Goal: Transaction & Acquisition: Purchase product/service

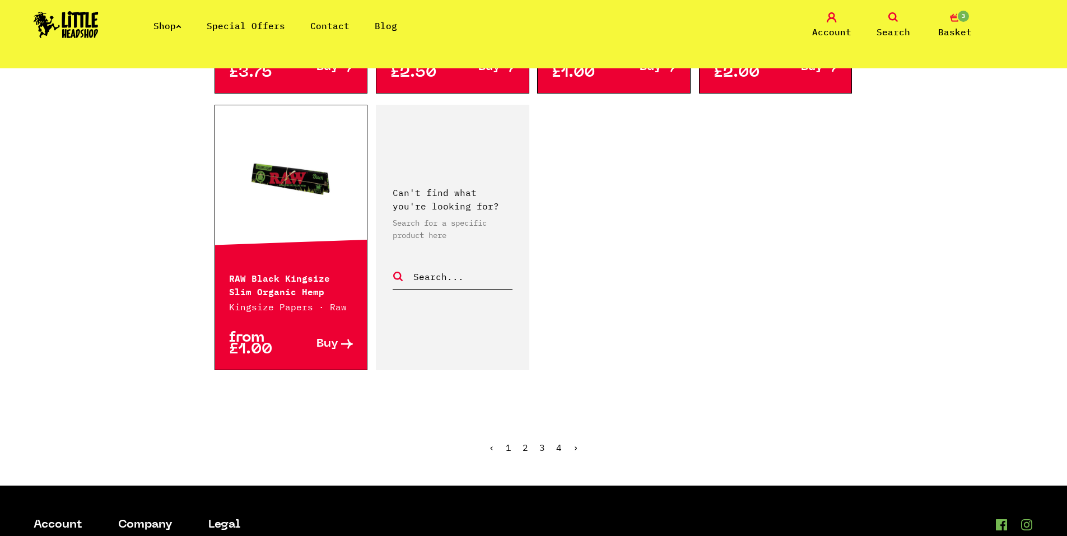
scroll to position [1848, 0]
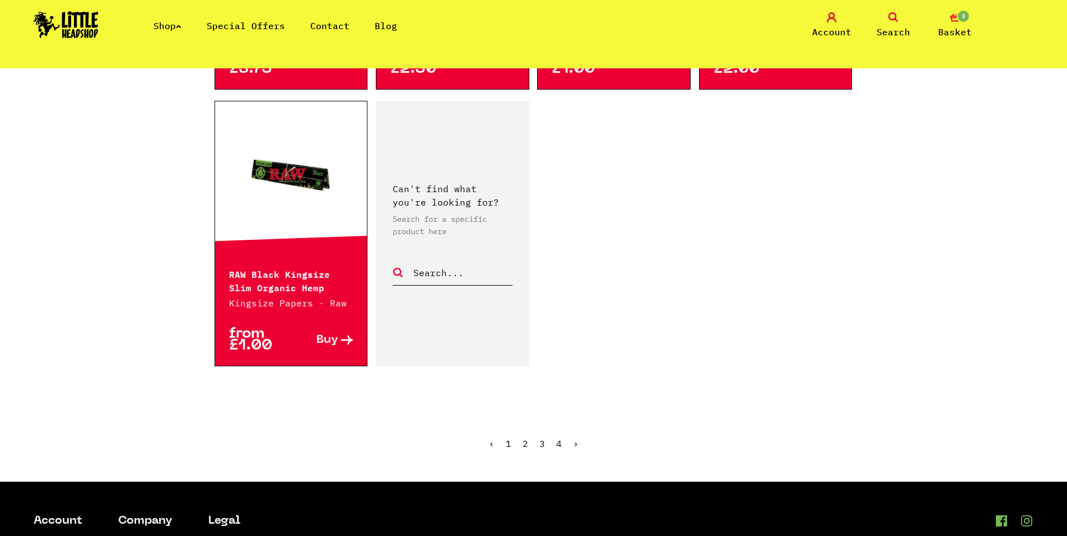
click at [544, 442] on link "3" at bounding box center [542, 443] width 6 height 11
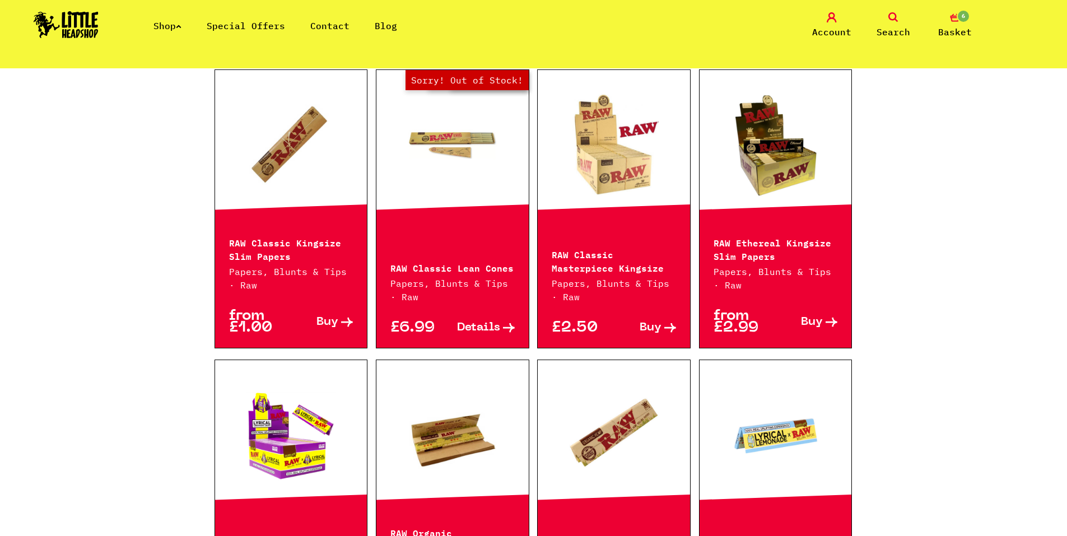
scroll to position [728, 0]
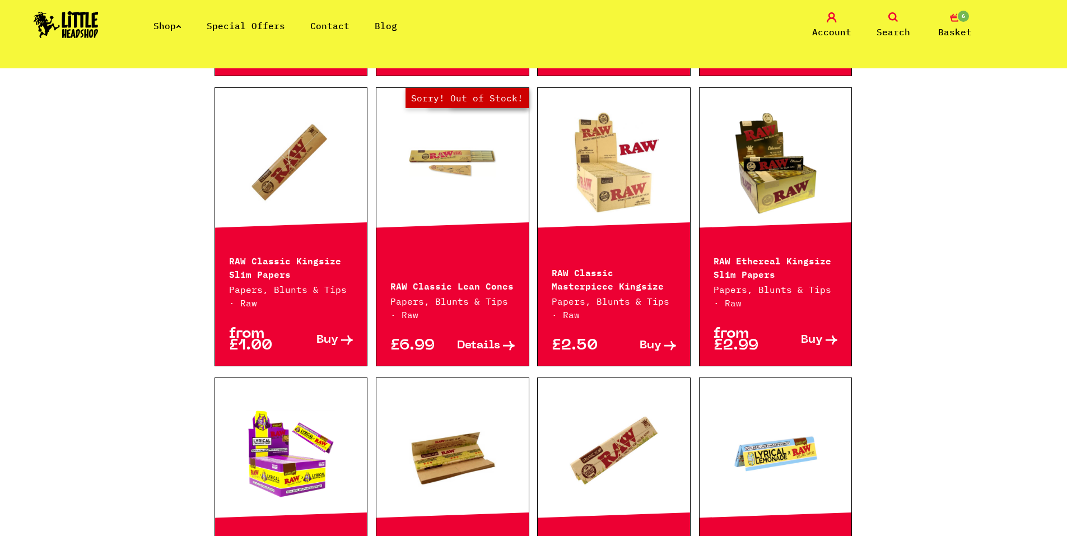
drag, startPoint x: 288, startPoint y: 216, endPoint x: 370, endPoint y: 74, distance: 163.8
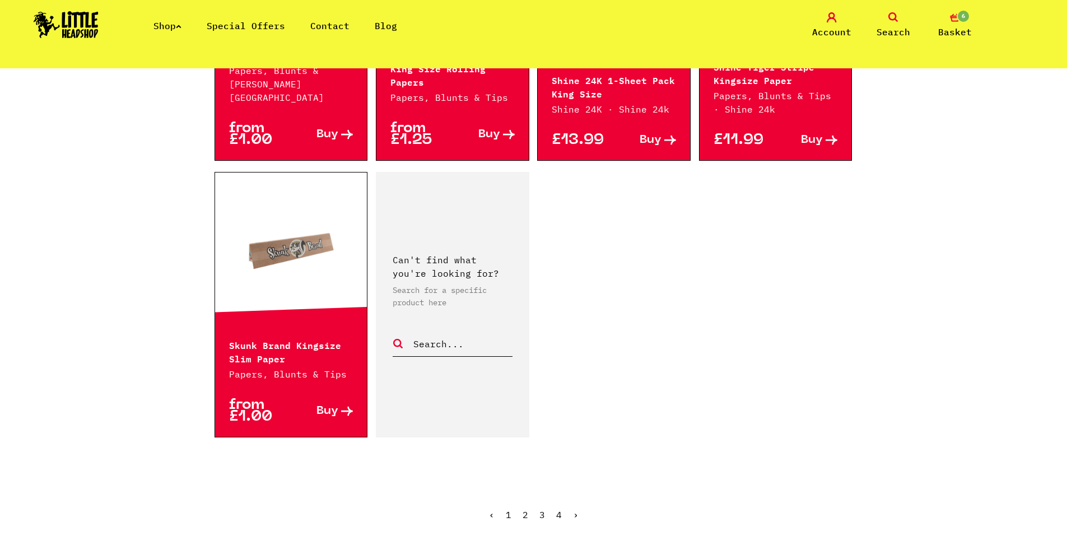
scroll to position [1848, 0]
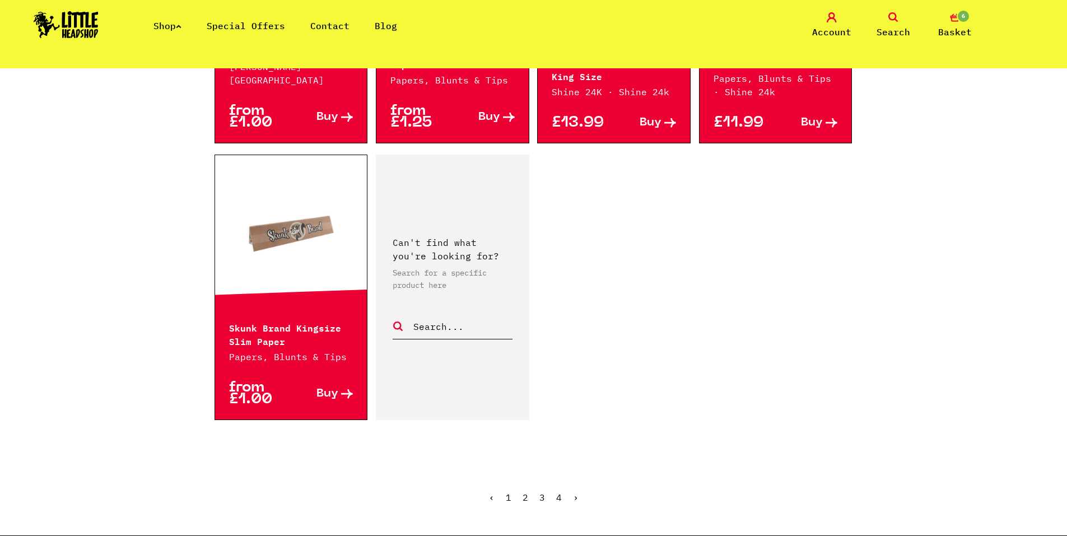
click at [562, 481] on ul "‹ 1 2 3 4 ›" at bounding box center [533, 505] width 638 height 48
click at [560, 492] on link "4" at bounding box center [559, 497] width 6 height 11
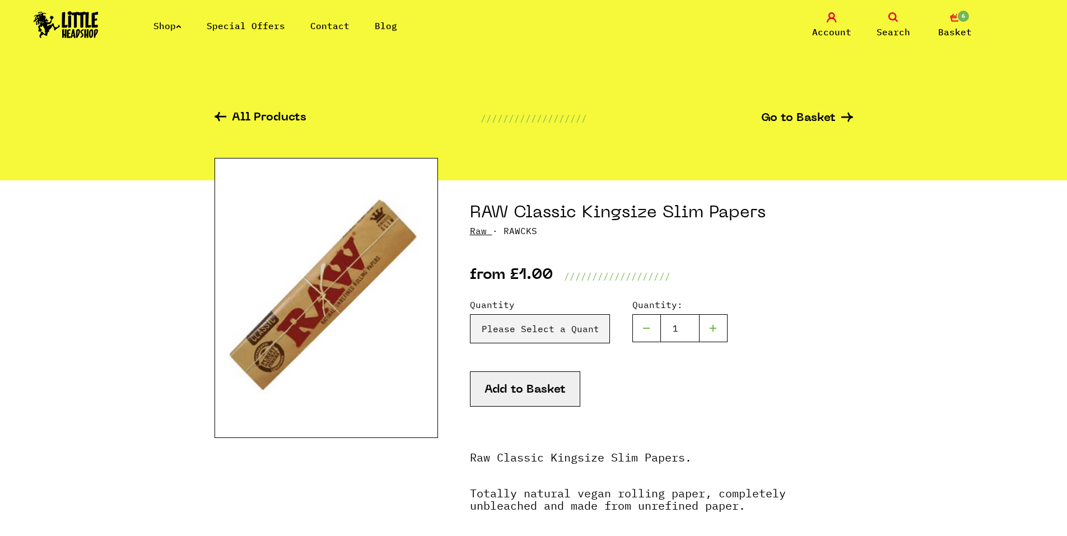
click at [534, 349] on div "Quantity Please Select a Quantity X 1 - £1.00 X 7 - £5.00 50 Packs (*Full Box) …" at bounding box center [661, 334] width 383 height 73
click at [539, 323] on select "Please Select a Quantity X 1 - £1.00 X 7 - £5.00 50 Packs (*Full Box) - £19.99" at bounding box center [540, 328] width 140 height 29
select select "215"
click at [470, 314] on select "Please Select a Quantity X 1 - £1.00 X 7 - £5.00 50 Packs (*Full Box) - £19.99" at bounding box center [540, 328] width 140 height 29
click at [531, 376] on button "Add to Basket" at bounding box center [525, 388] width 110 height 35
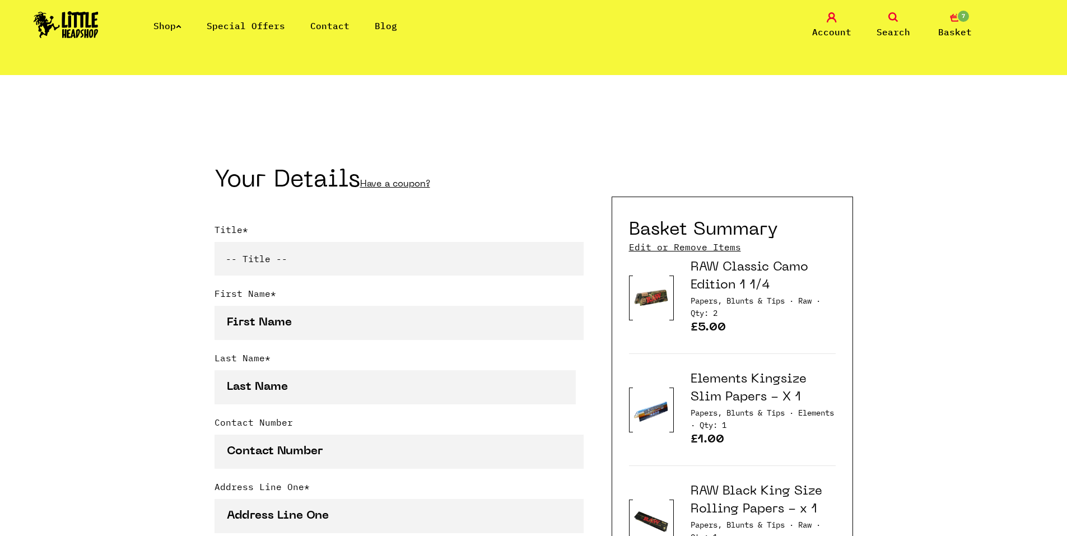
scroll to position [168, 0]
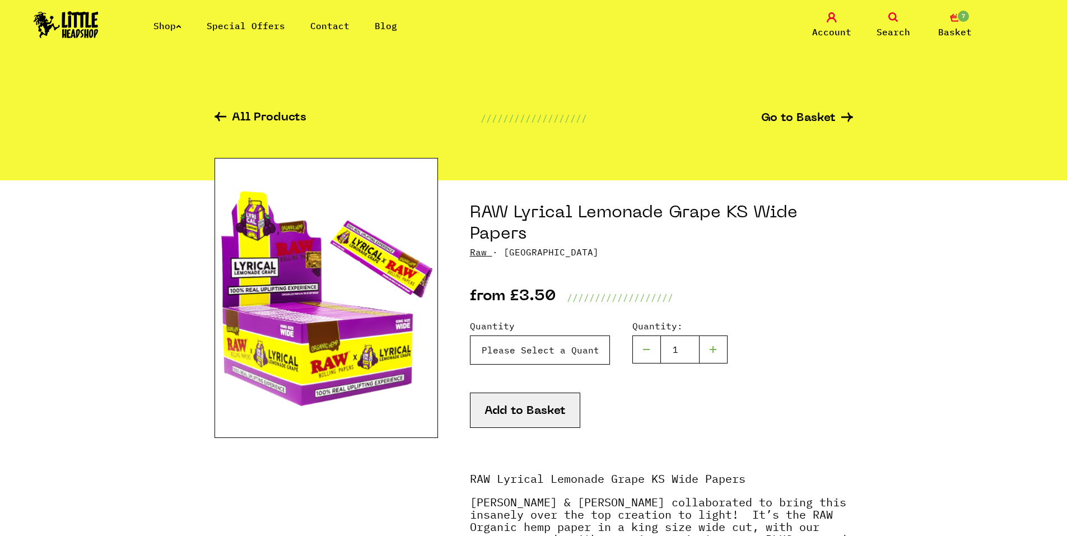
click at [544, 345] on select "Please Select a Quantity X 1 Pack - £3.50 X 10 Packs - £29.95" at bounding box center [540, 349] width 140 height 29
select select "2044"
click at [470, 335] on select "Please Select a Quantity X 1 Pack - £3.50 X 10 Packs - £29.95" at bounding box center [540, 349] width 140 height 29
click at [545, 417] on button "Add to Basket" at bounding box center [525, 409] width 110 height 35
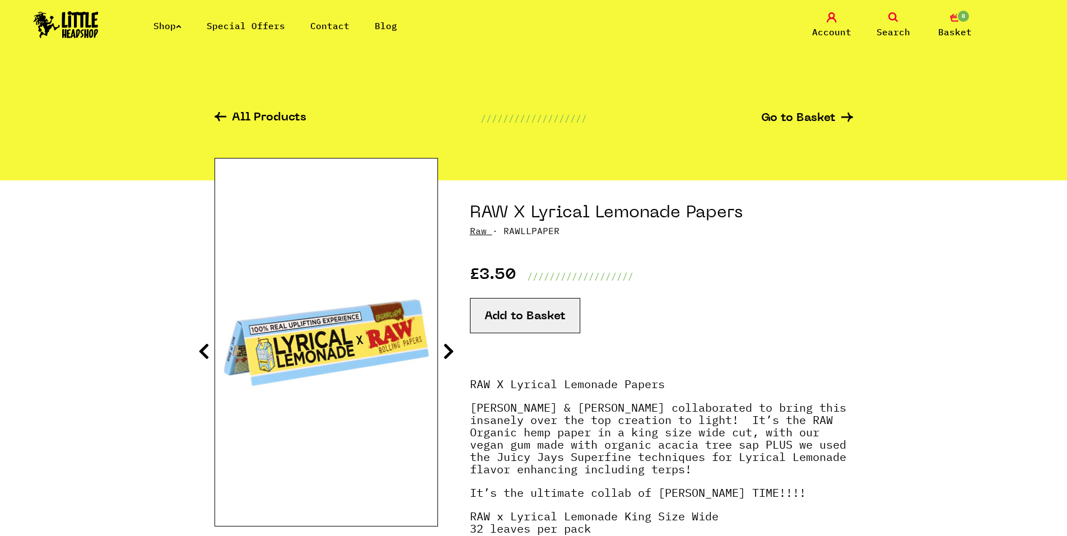
click at [509, 322] on button "Add to Basket" at bounding box center [525, 315] width 110 height 35
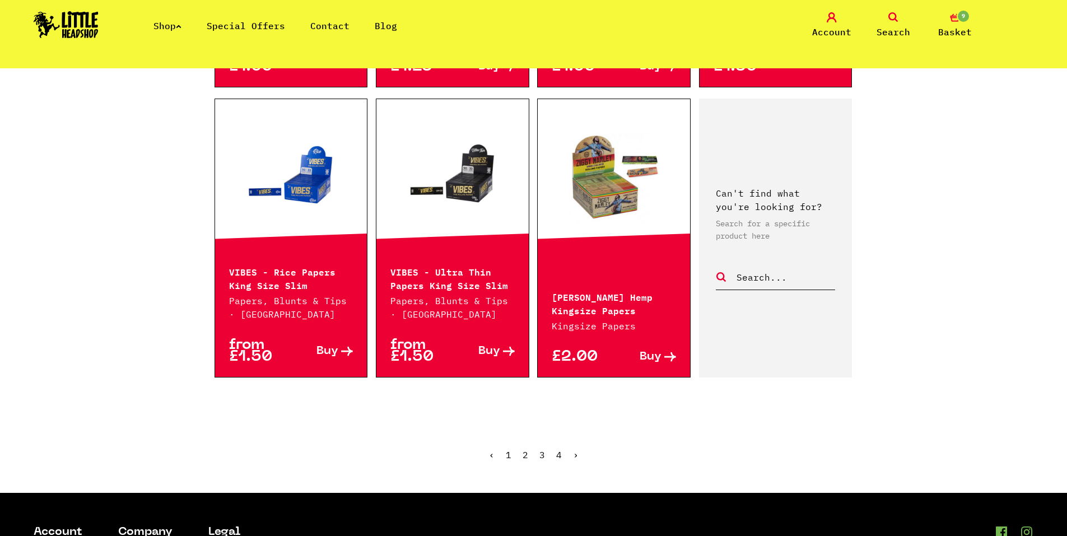
scroll to position [1008, 0]
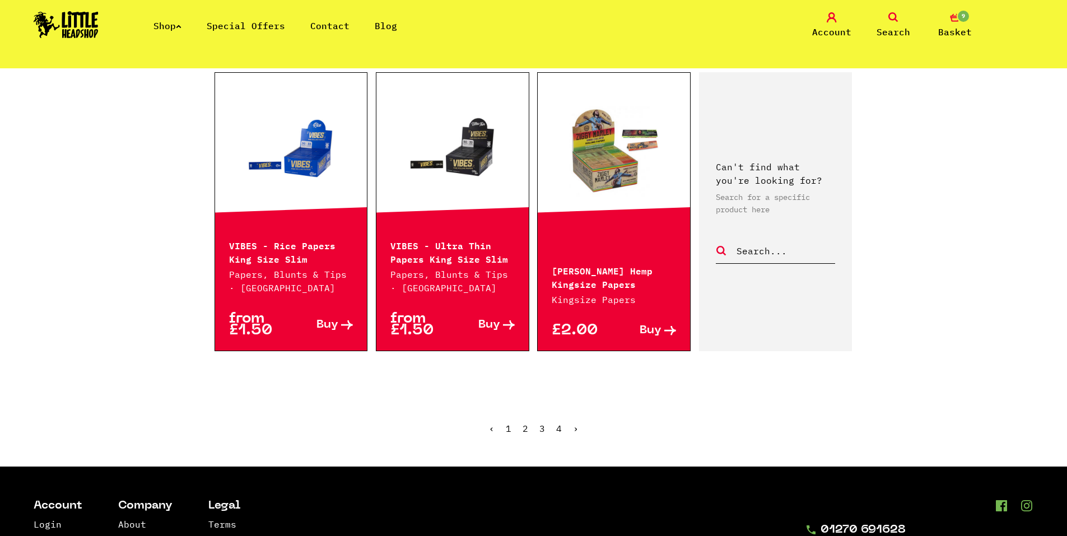
click at [962, 17] on span "9" at bounding box center [962, 16] width 13 height 13
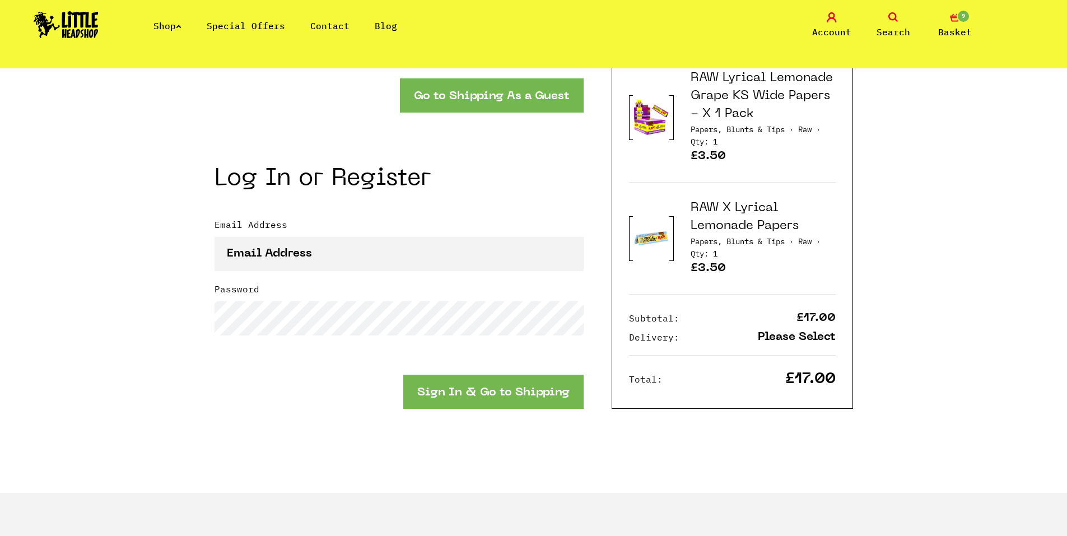
scroll to position [1288, 0]
